Goal: Information Seeking & Learning: Stay updated

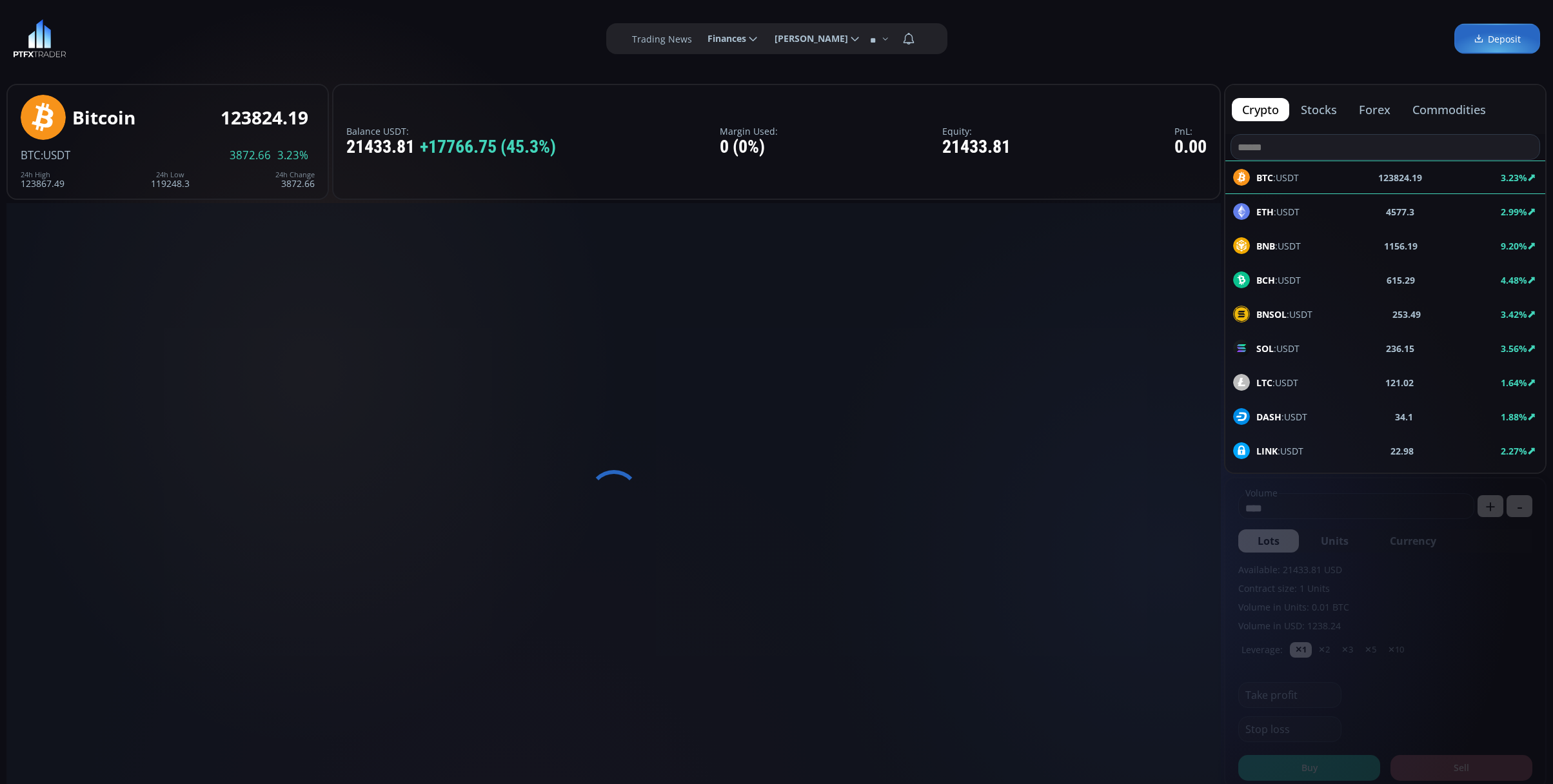
type input "********"
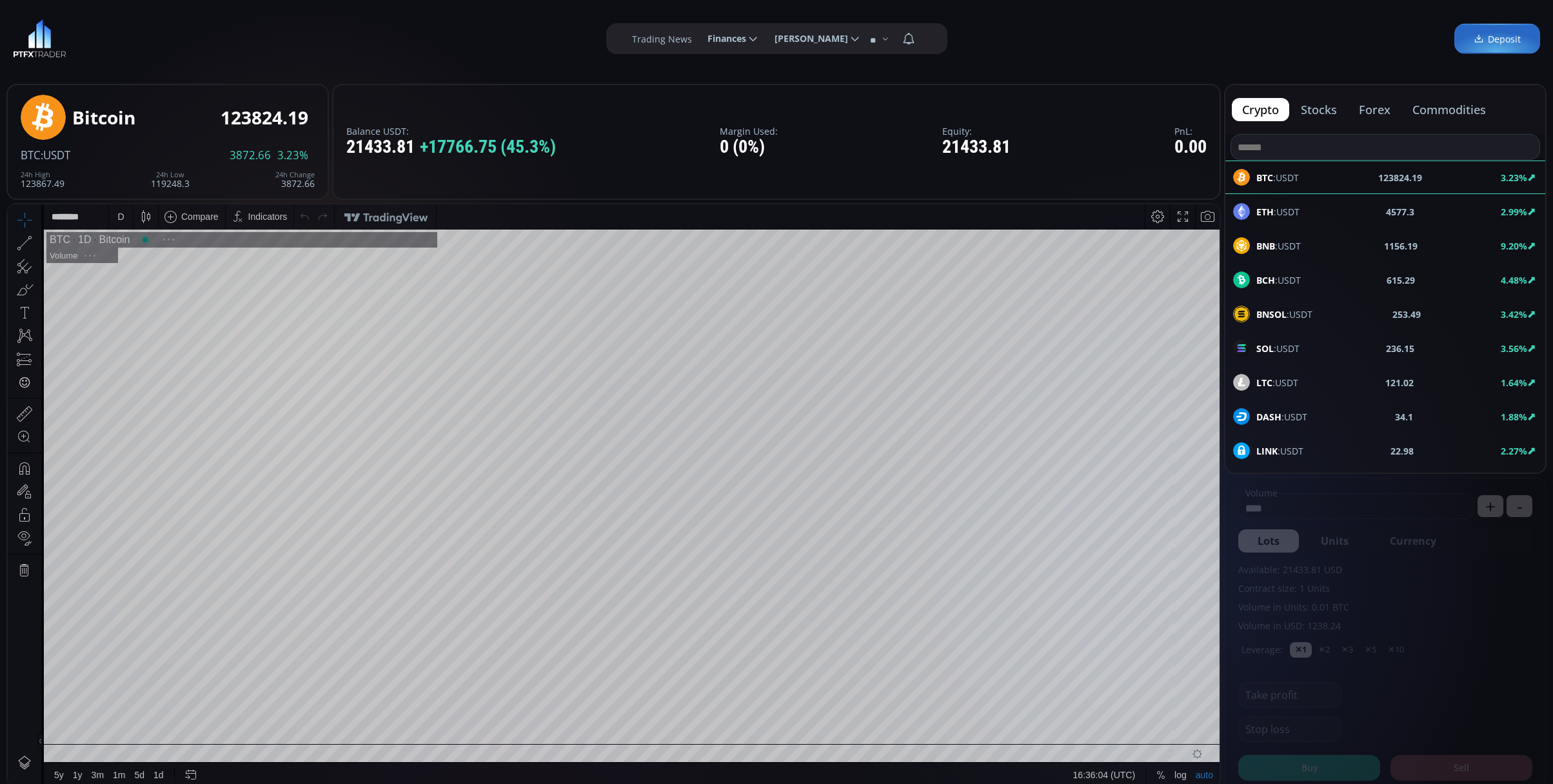
scroll to position [183, 0]
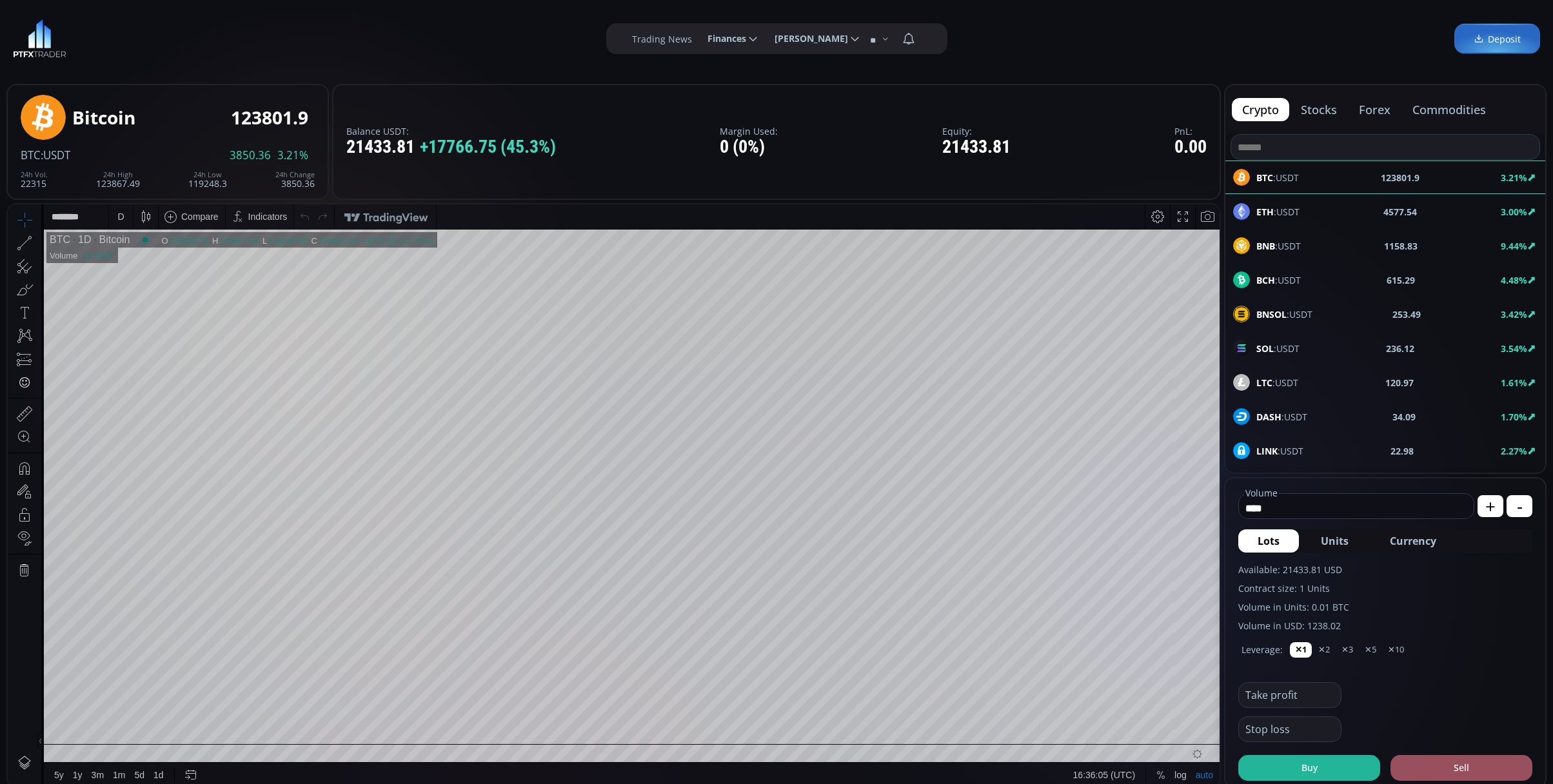
click at [1329, 199] on div "ETH :USDT 4577.54 3.00%" at bounding box center [1384, 211] width 320 height 34
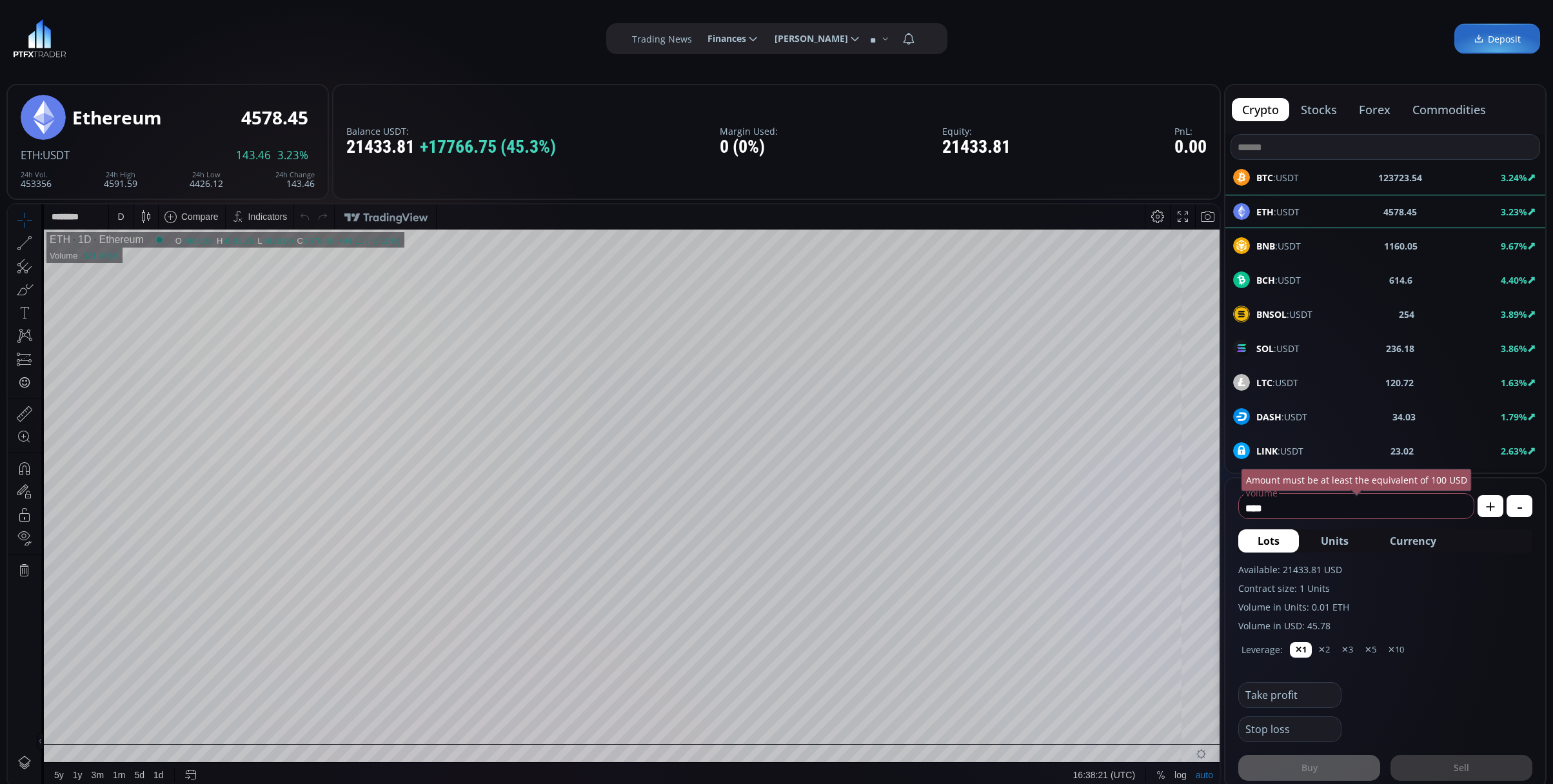
click at [1331, 187] on div "BTC :USDT 123723.54 3.24%" at bounding box center [1384, 177] width 320 height 34
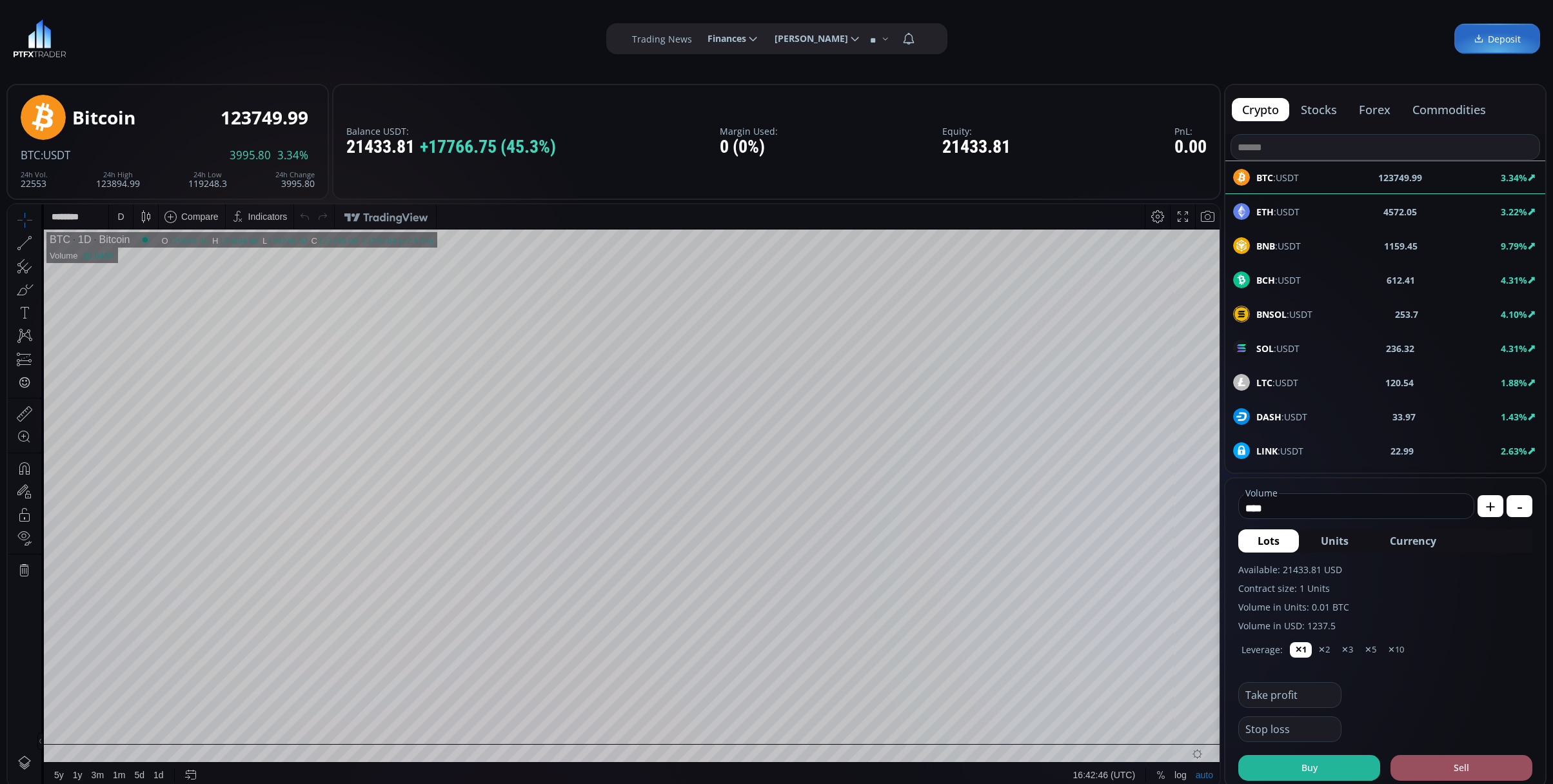
click at [1410, 382] on div "LTC :USDT 120.54 1.88%" at bounding box center [1385, 382] width 304 height 16
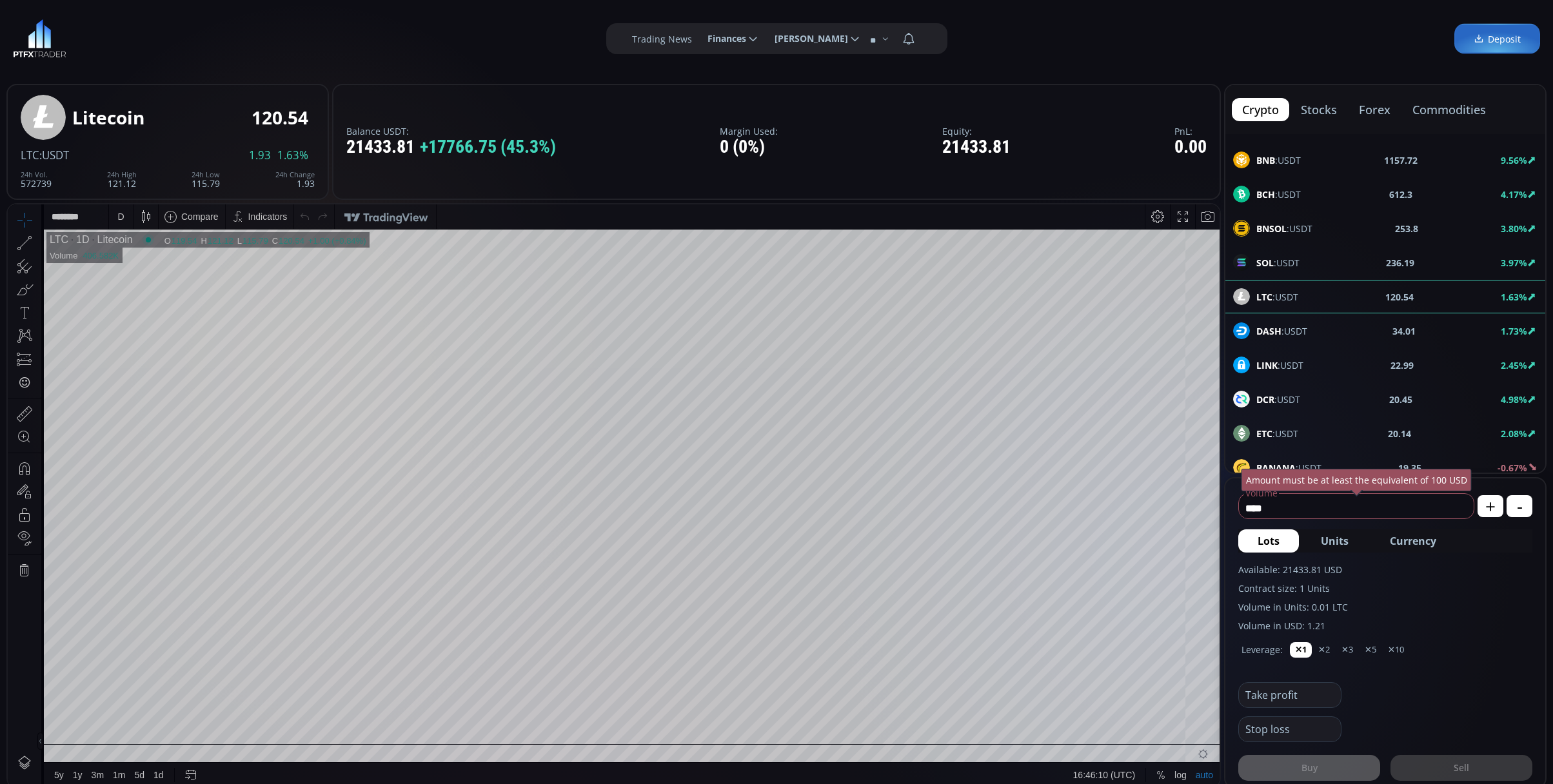
scroll to position [86, 0]
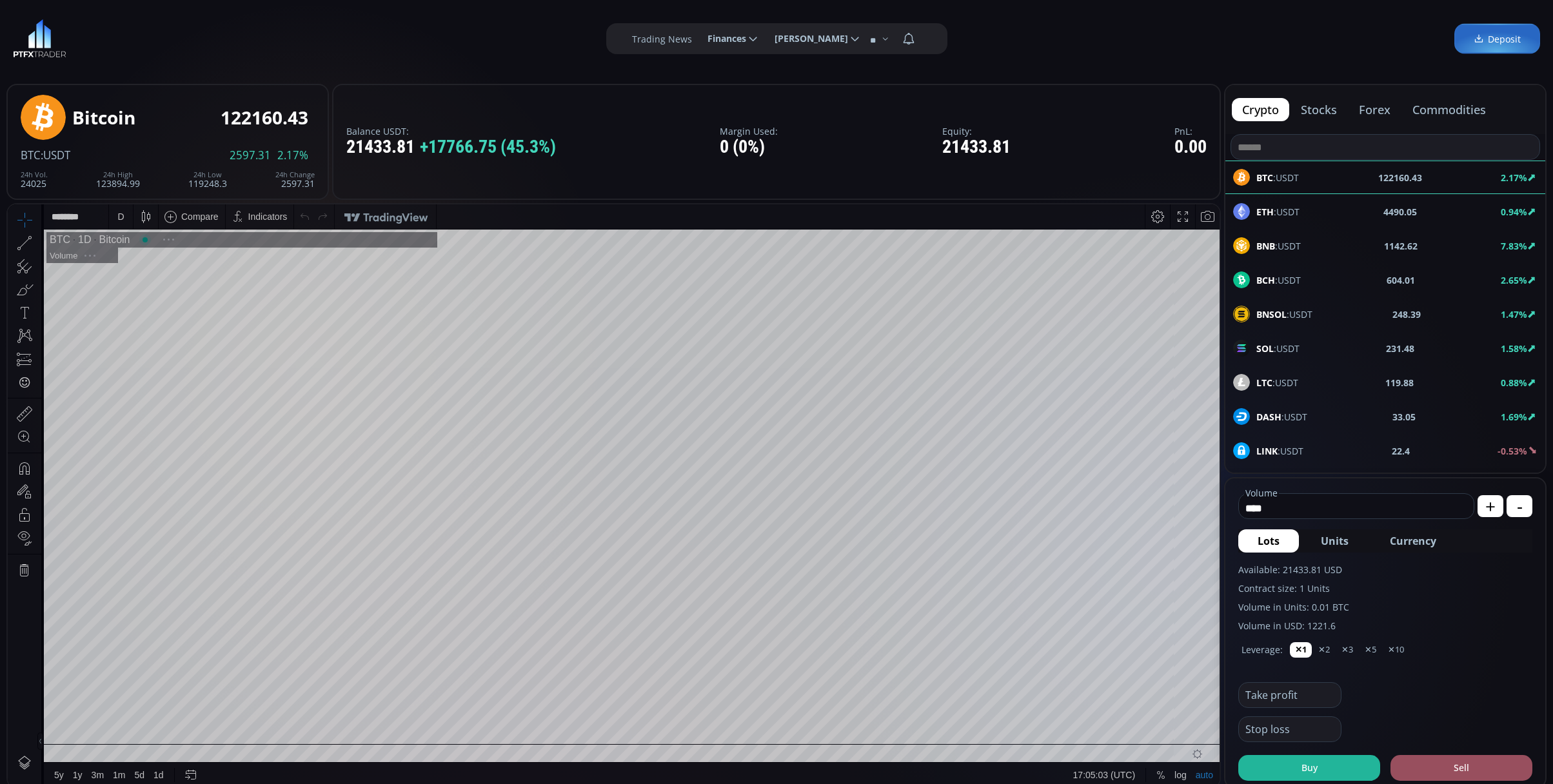
scroll to position [183, 0]
